Goal: Find specific page/section: Find specific page/section

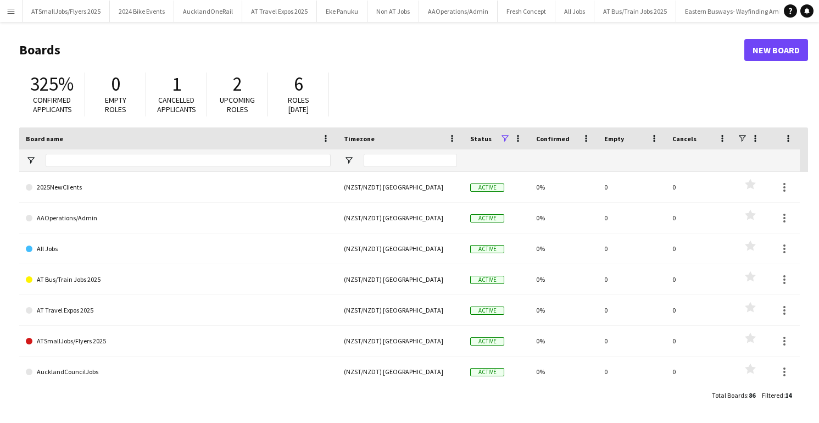
click at [10, 10] on app-icon "Menu" at bounding box center [11, 11] width 9 height 9
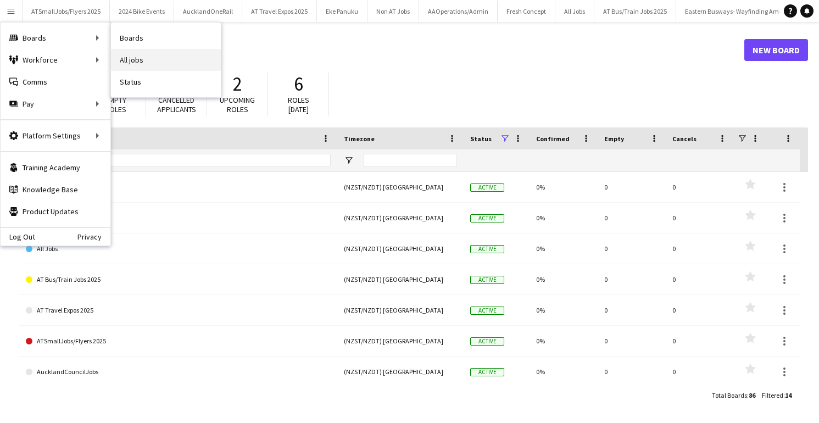
click at [136, 58] on link "All jobs" at bounding box center [166, 60] width 110 height 22
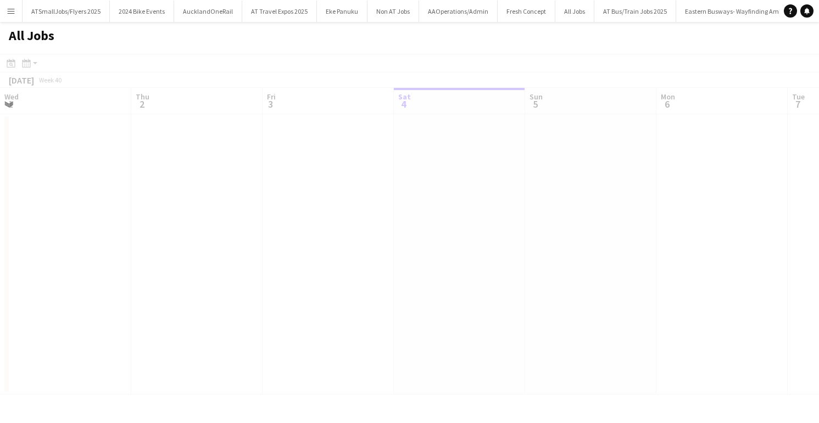
scroll to position [0, 263]
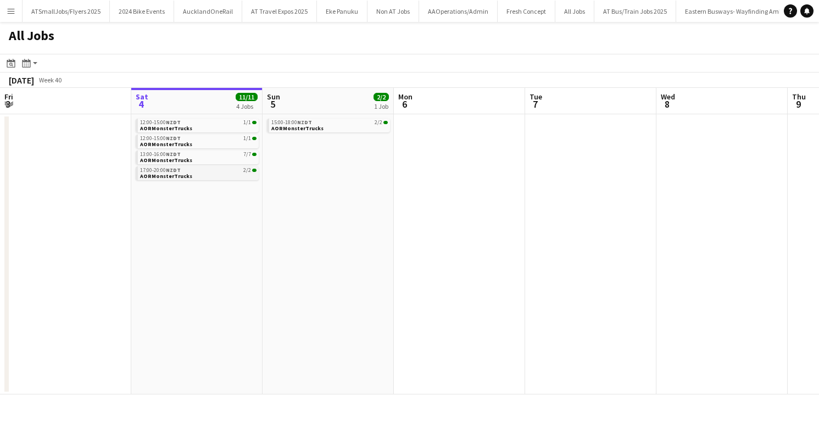
click at [211, 172] on div "17:00-20:00 NZDT 2/2" at bounding box center [198, 170] width 116 height 5
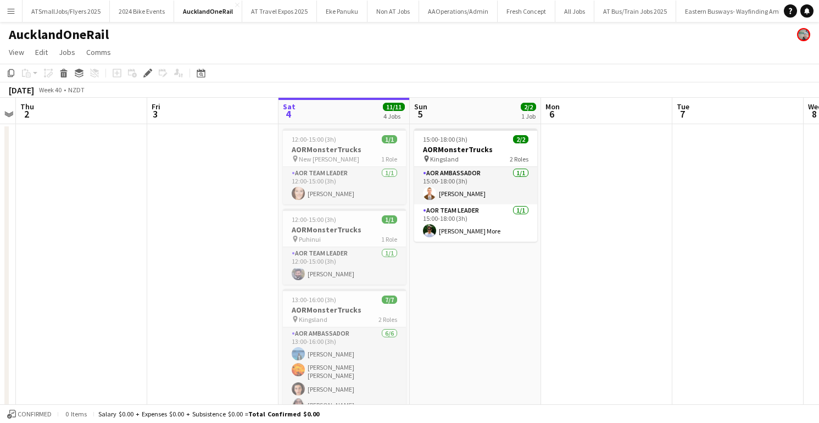
click at [231, 266] on app-date-cell at bounding box center [212, 363] width 131 height 478
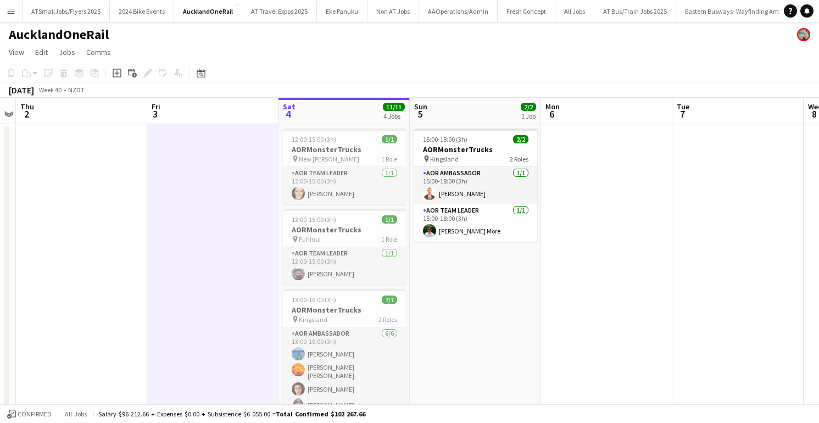
click at [507, 325] on app-date-cell "15:00-18:00 (3h) 2/2 AORMonsterTrucks pin Kingsland 2 Roles AOR Ambassador [DAT…" at bounding box center [475, 363] width 131 height 478
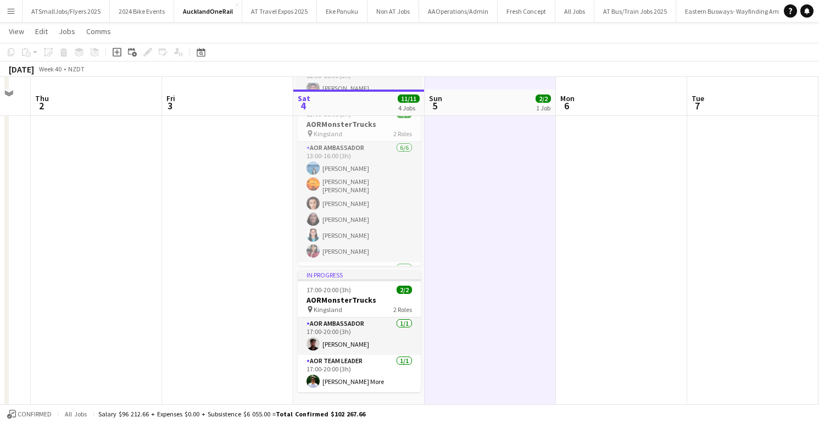
scroll to position [197, 0]
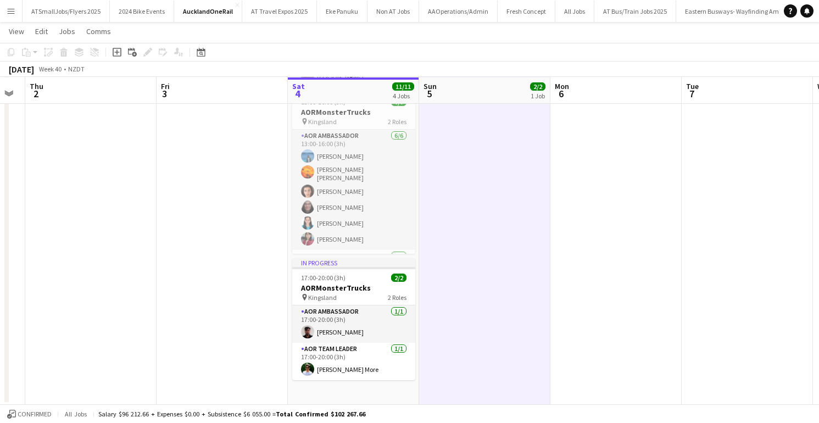
drag, startPoint x: 280, startPoint y: 279, endPoint x: 271, endPoint y: 274, distance: 10.1
click at [271, 274] on app-calendar-viewport "Mon 29 Tue 30 Wed 1 Thu 2 Fri 3 Sat 4 11/11 4 Jobs Sun 5 2/2 1 Job Mon 6 Tue 7 …" at bounding box center [409, 125] width 819 height 559
